Goal: Complete application form

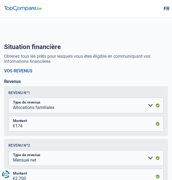
select select "familyAllowances"
select select "netSalary"
select select "mealVouchers"
select select "mortgage"
select select "180"
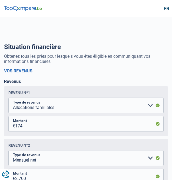
select select "personalLoan"
select select "smallWorks"
select select "42"
select select "personalLoan"
select select "hobbies"
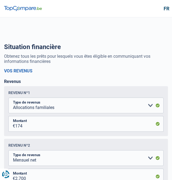
select select "24"
select select "personalLoan"
select select "homeFurnishingOrRelocation"
select select "36"
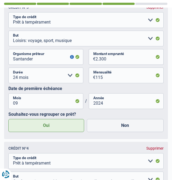
scroll to position [624, 0]
